Goal: Browse casually

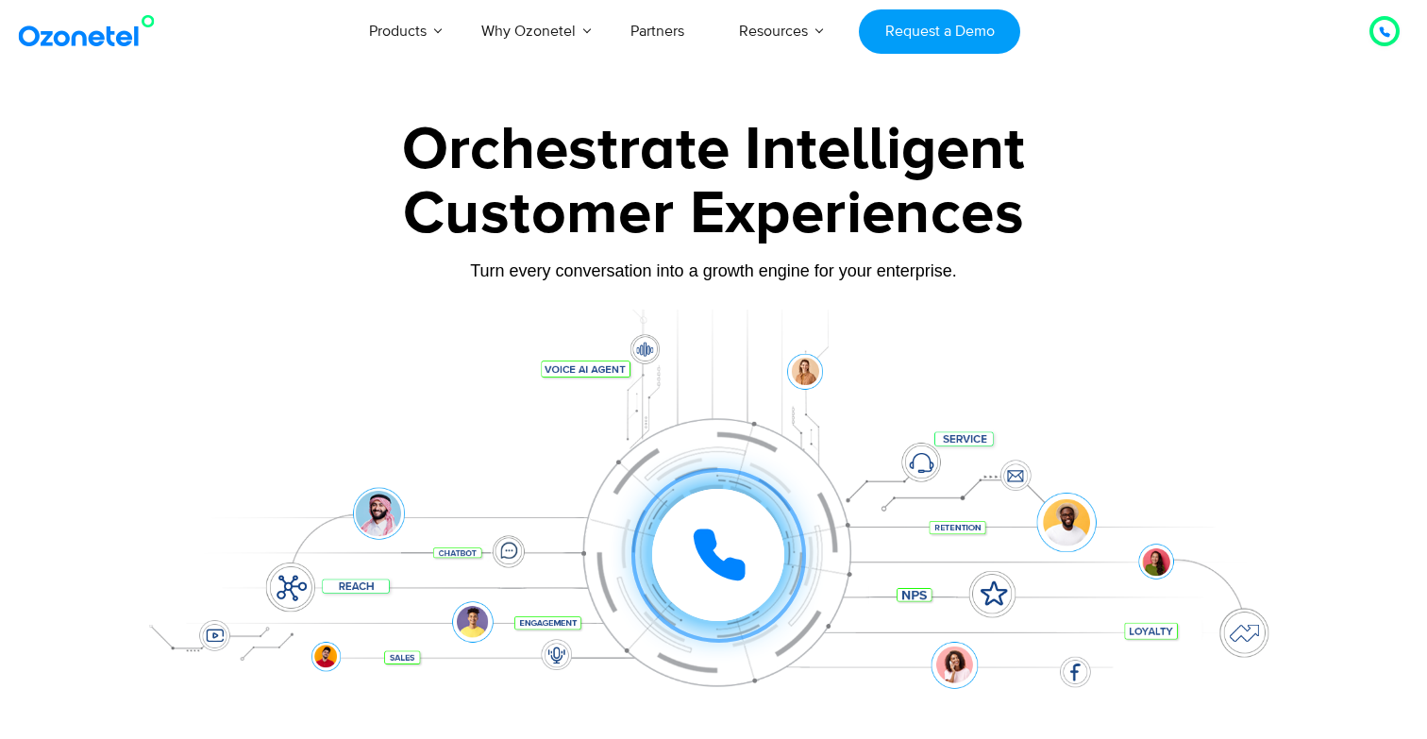
click at [810, 374] on div "Click to experience it! Call in progress... 1 2 3 4 5 6 7 8 9 # 0" at bounding box center [713, 517] width 1179 height 321
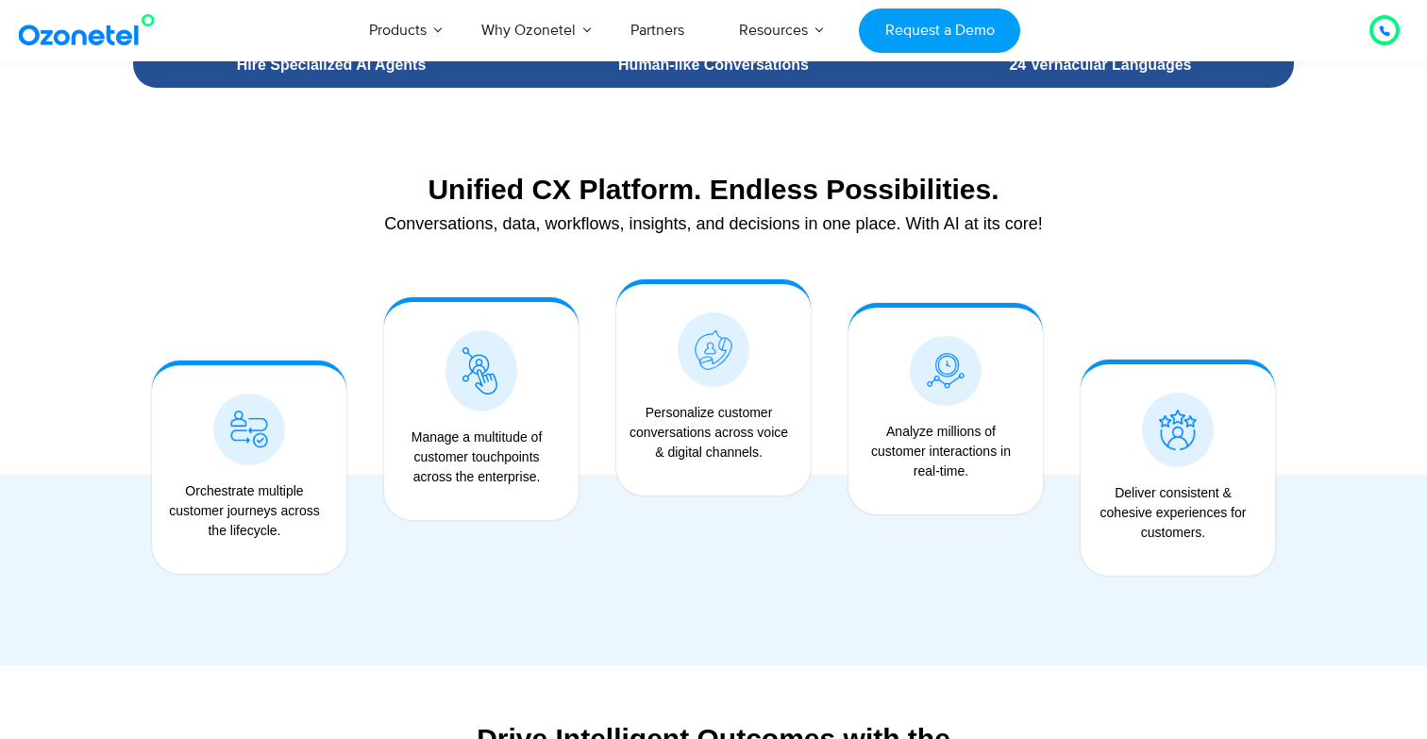
scroll to position [1426, 0]
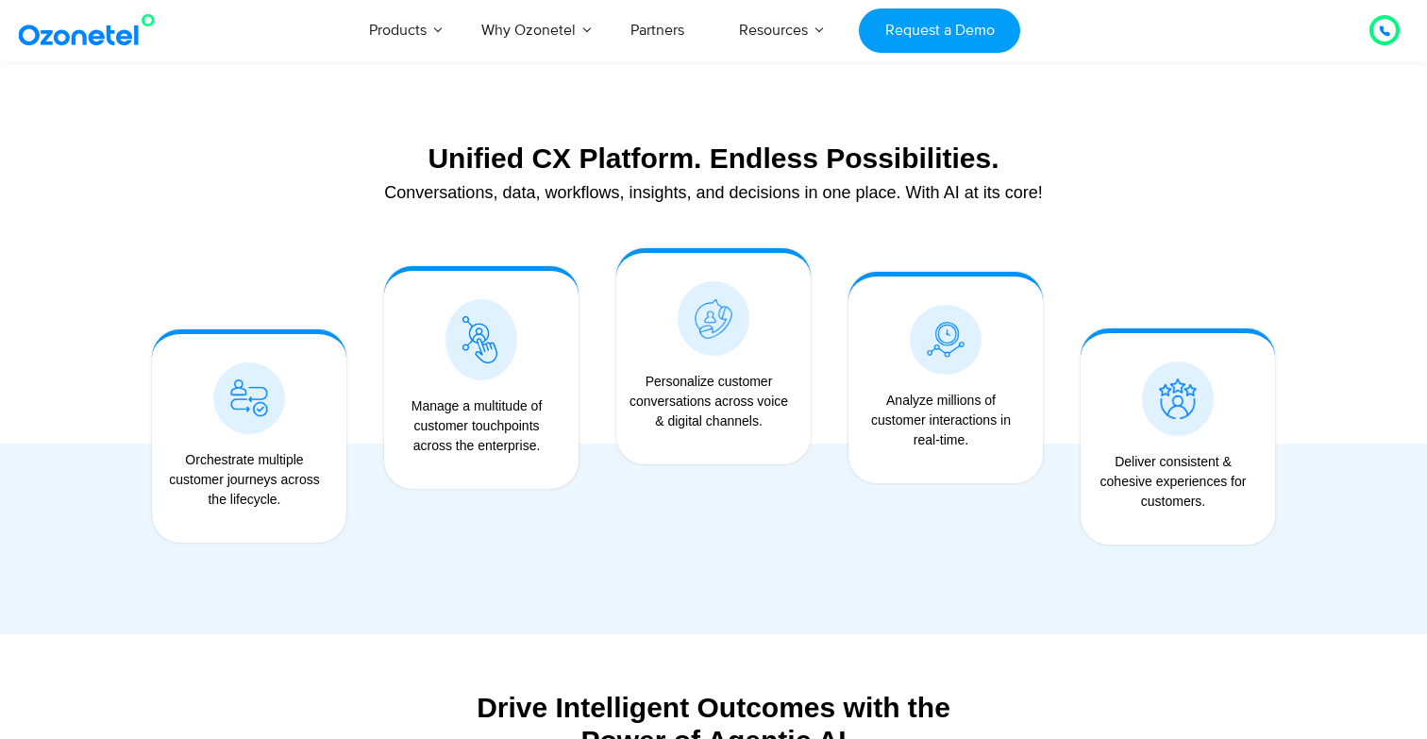
click at [721, 409] on div "Personalize customer conversations across voice & digital channels." at bounding box center [709, 401] width 166 height 59
click at [977, 414] on div "Analyze millions of customer interactions in real-time." at bounding box center [941, 420] width 166 height 59
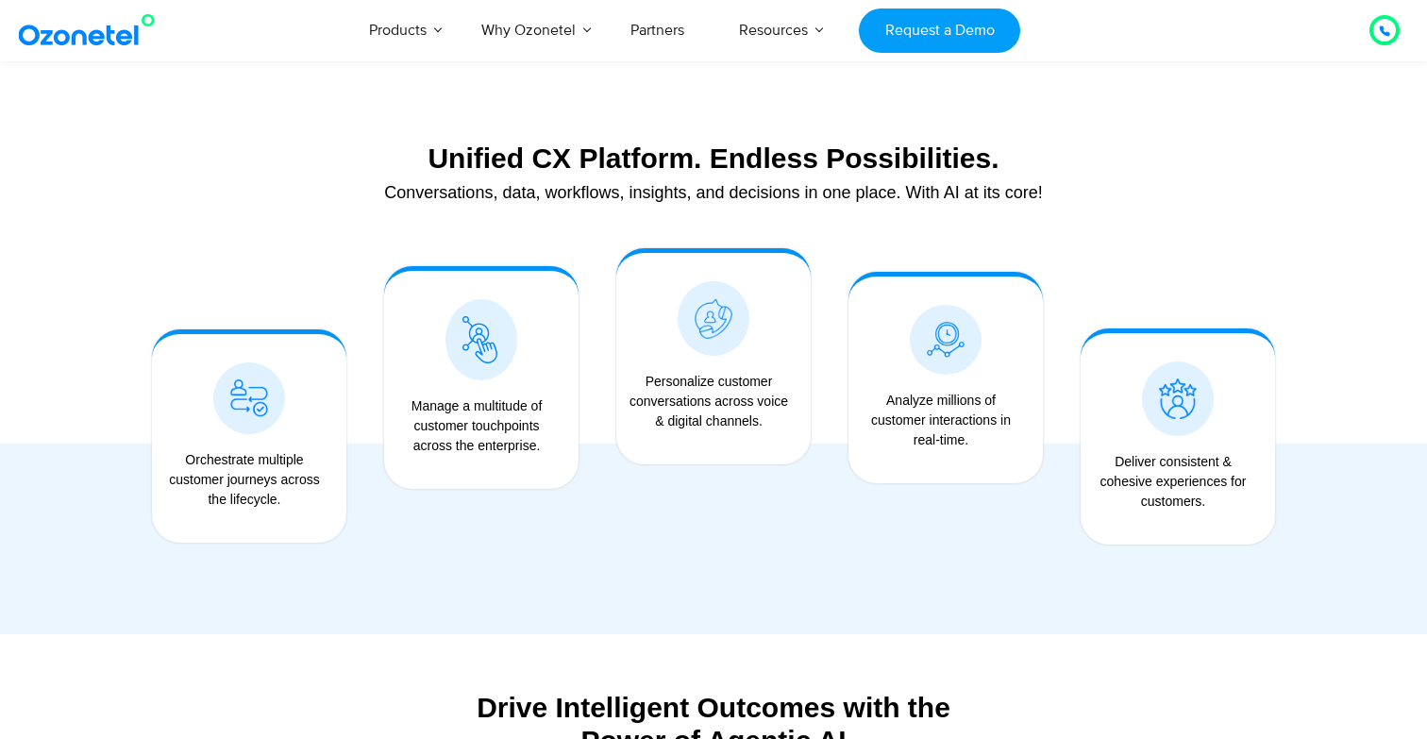
click at [977, 418] on div "Analyze millions of customer interactions in real-time." at bounding box center [941, 420] width 166 height 59
click at [692, 338] on span at bounding box center [713, 318] width 72 height 75
click at [740, 419] on div "Personalize customer conversations across voice & digital channels." at bounding box center [709, 401] width 166 height 59
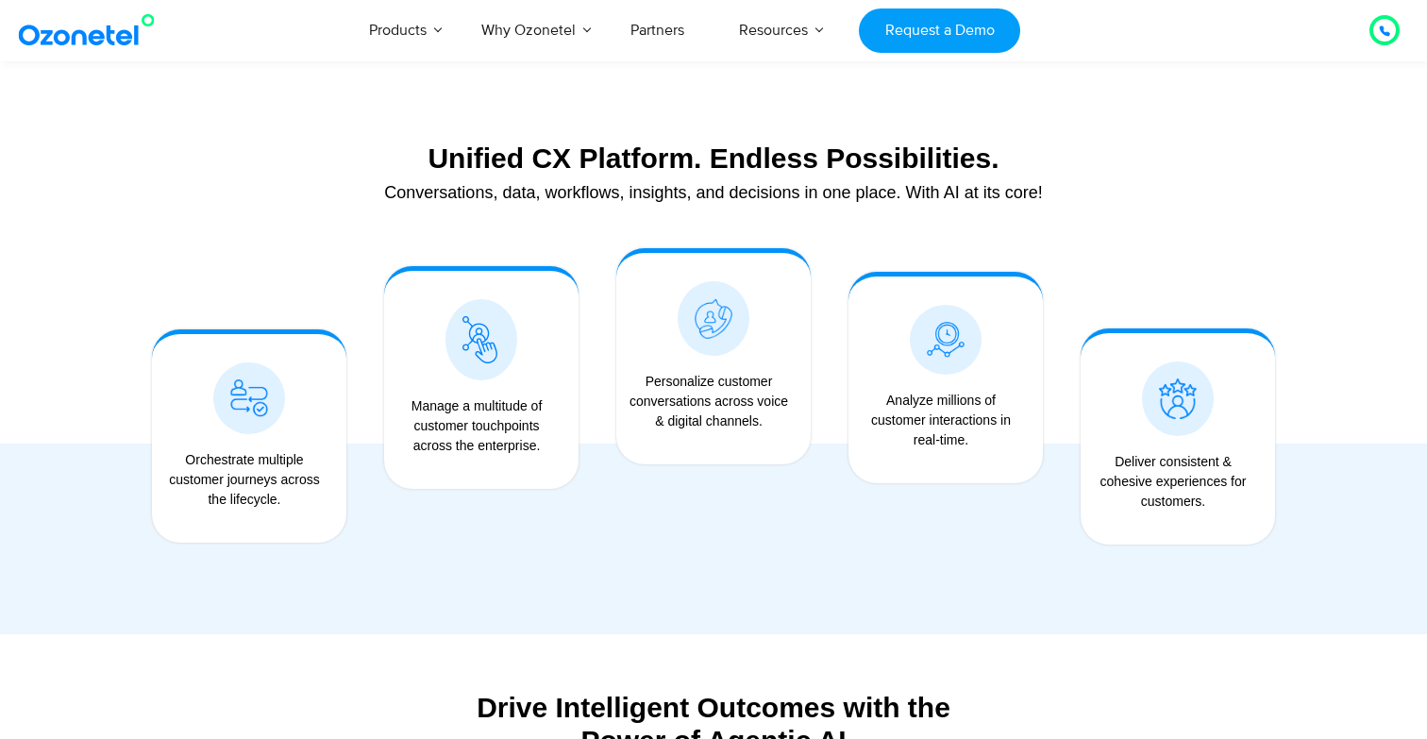
click at [740, 419] on div "Personalize customer conversations across voice & digital channels." at bounding box center [709, 401] width 166 height 59
